Goal: Task Accomplishment & Management: Use online tool/utility

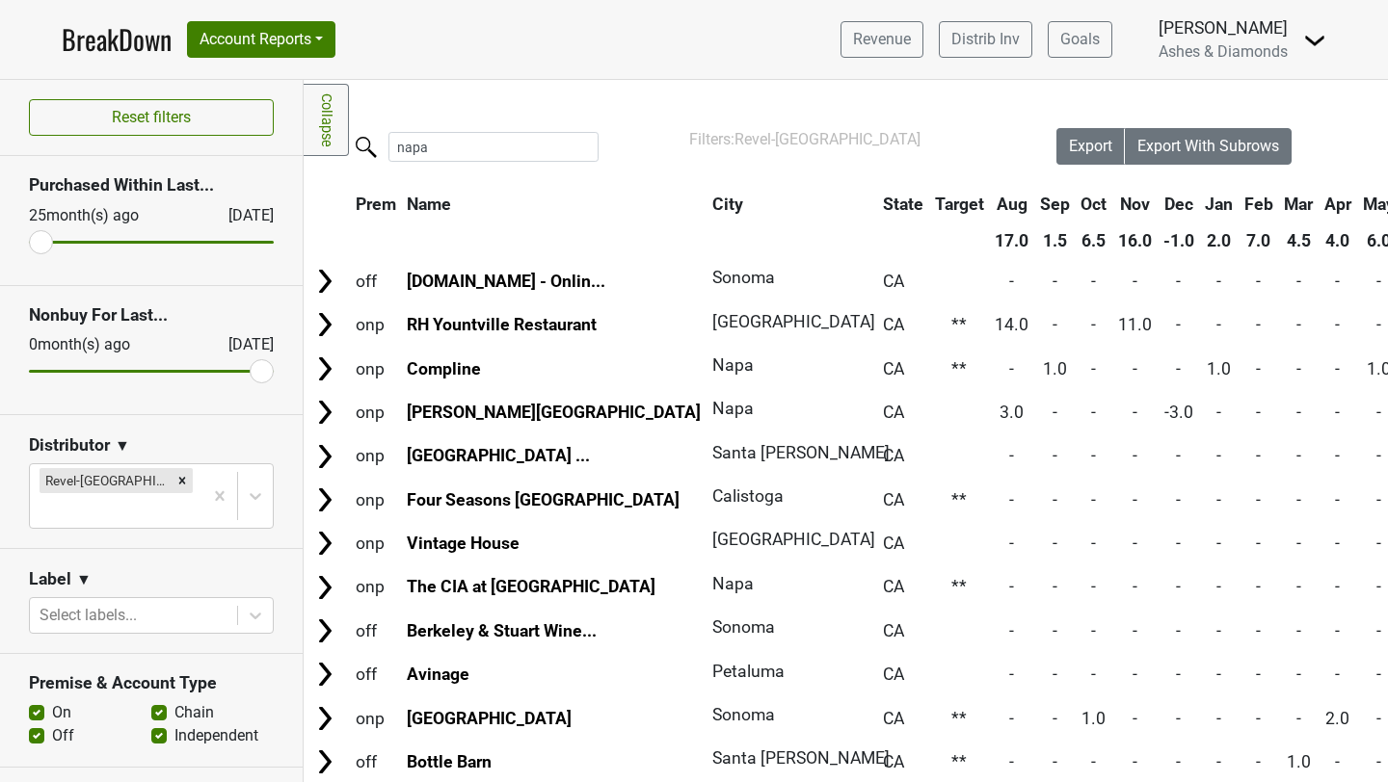
scroll to position [247, 0]
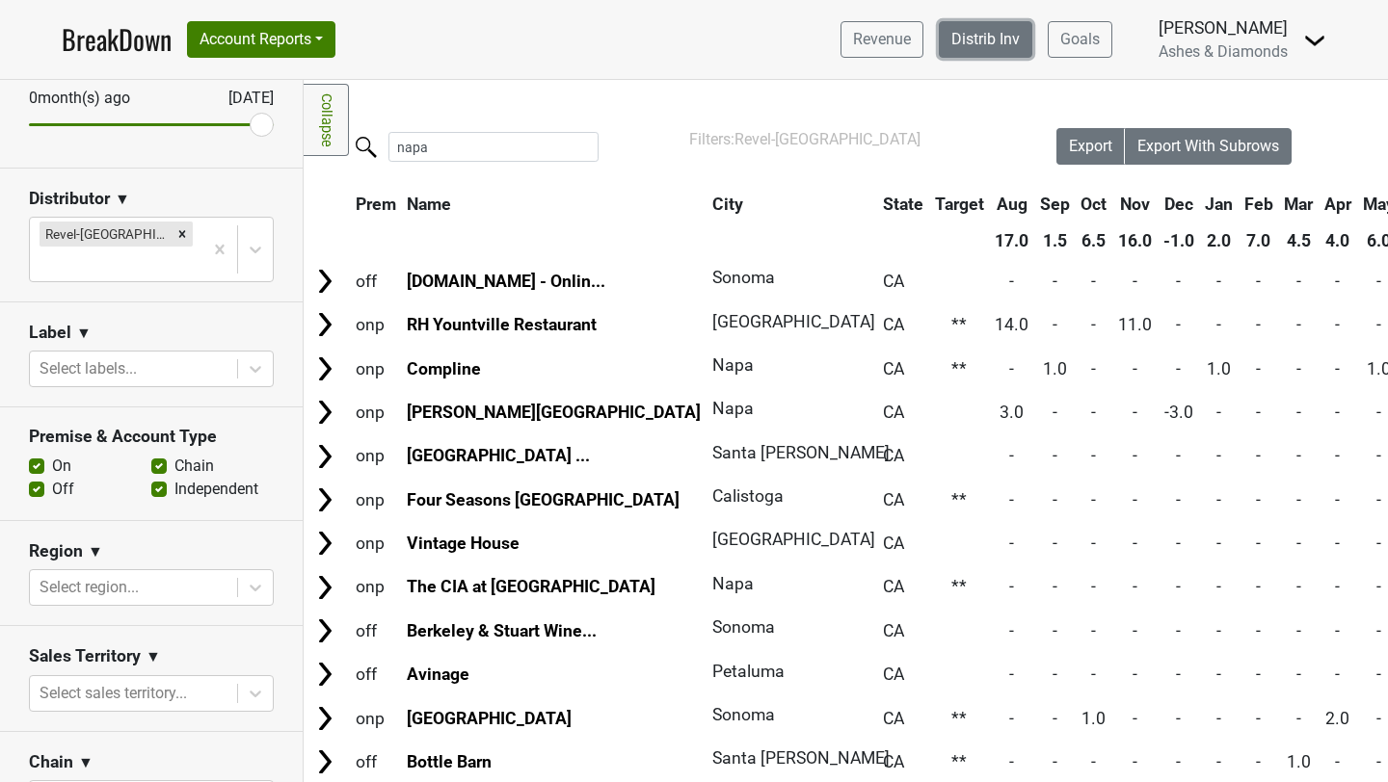
click at [976, 40] on link "Distrib Inv" at bounding box center [985, 39] width 93 height 37
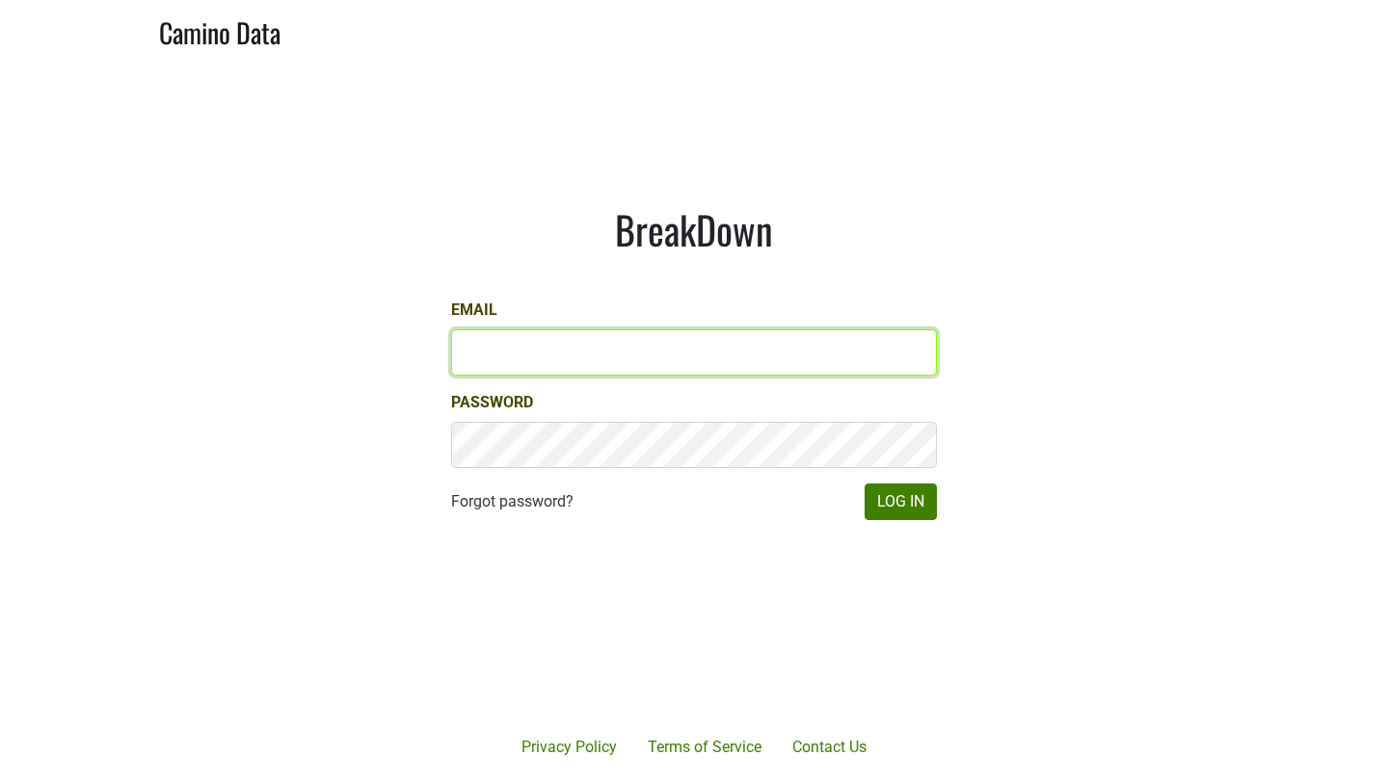
click at [551, 358] on input "Email" at bounding box center [694, 353] width 486 height 46
type input "steven@ashesdiamonds.com"
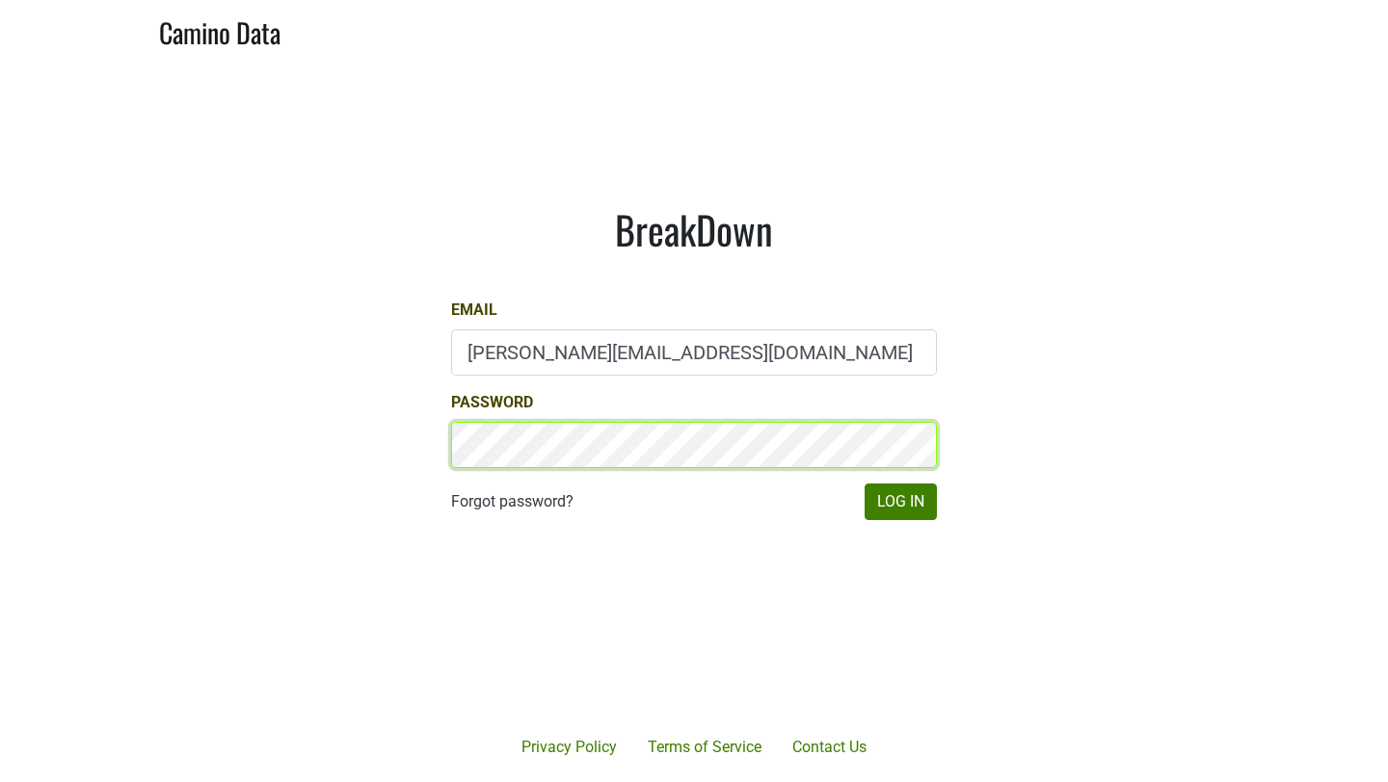
click at [864, 484] on button "Log In" at bounding box center [900, 502] width 72 height 37
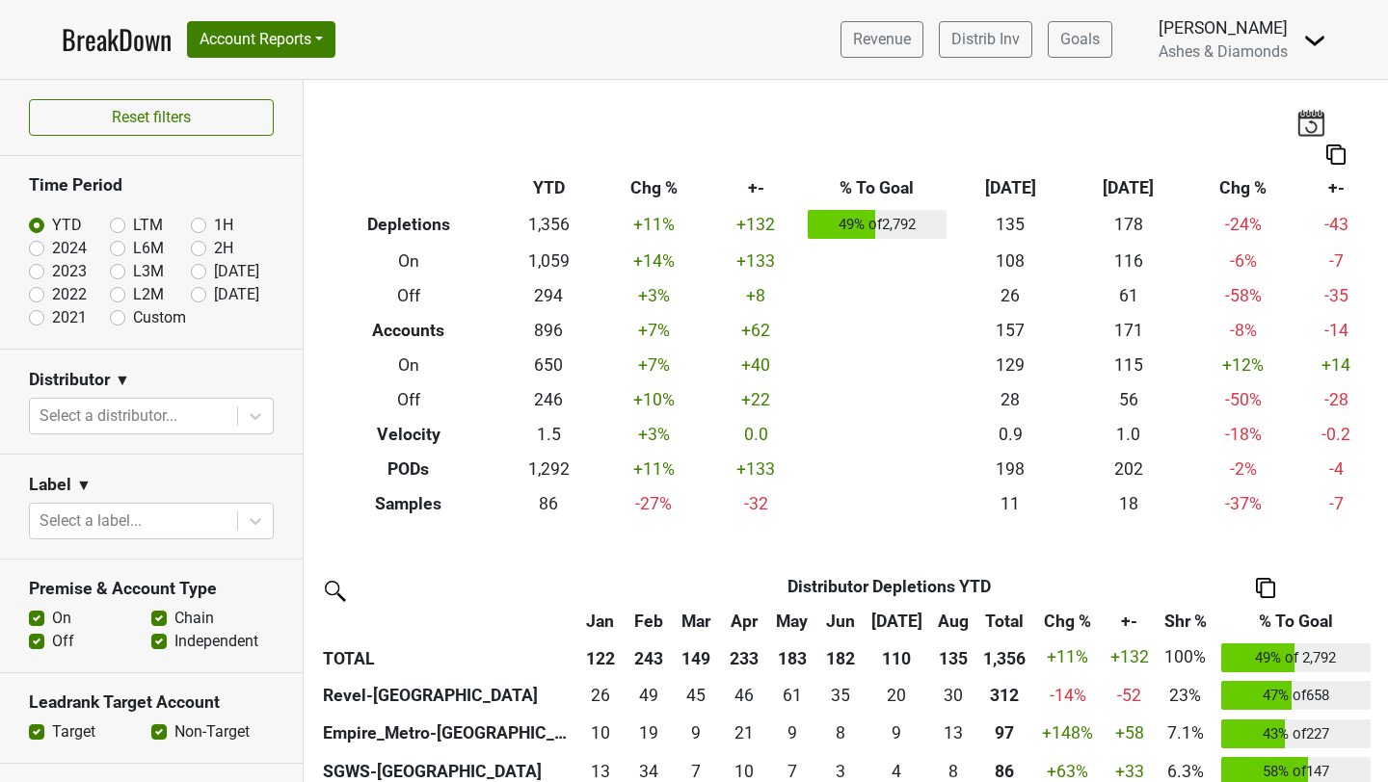
drag, startPoint x: 992, startPoint y: 36, endPoint x: 193, endPoint y: 2, distance: 799.6
